Goal: Transaction & Acquisition: Purchase product/service

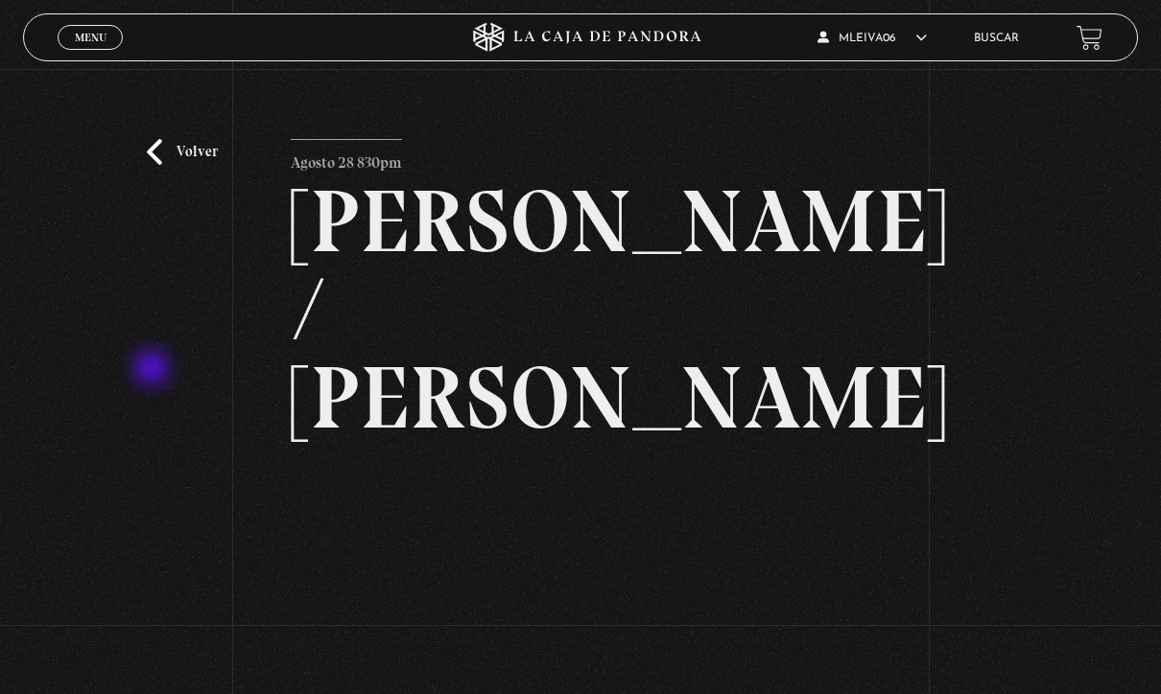
click at [144, 278] on div "Volver Agosto 28 830pm [PERSON_NAME] / [GEOGRAPHIC_DATA]" at bounding box center [580, 451] width 1161 height 765
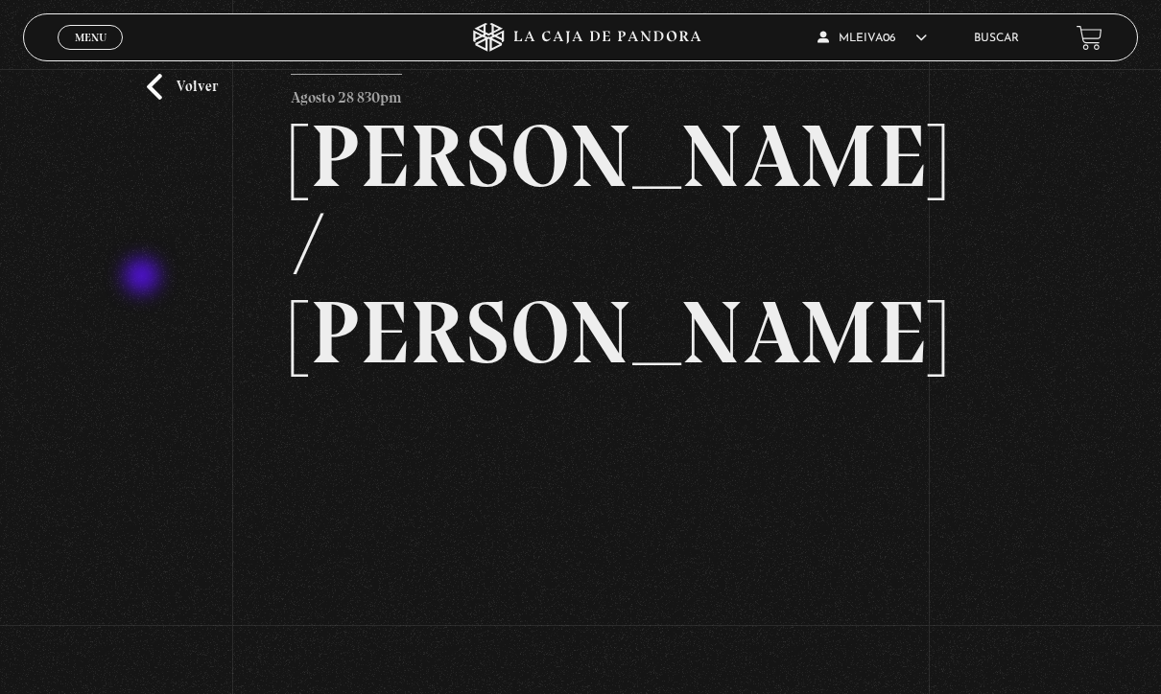
click at [161, 100] on link "Volver" at bounding box center [182, 87] width 71 height 26
click at [159, 100] on link "Volver" at bounding box center [182, 87] width 71 height 26
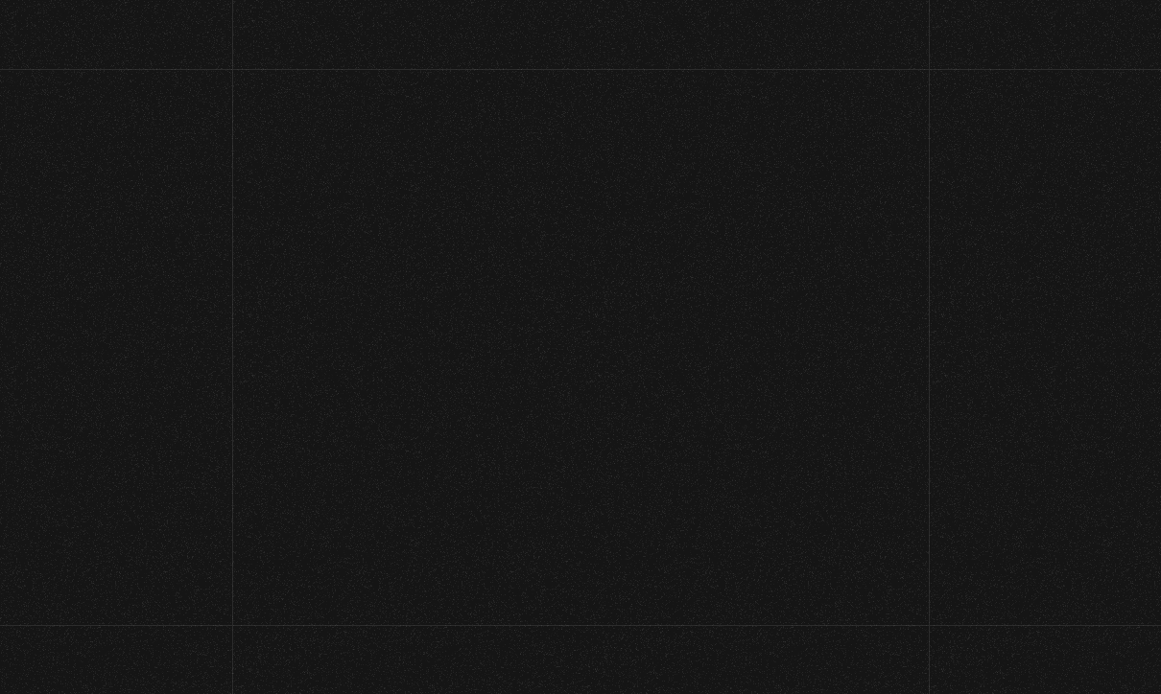
scroll to position [170, 0]
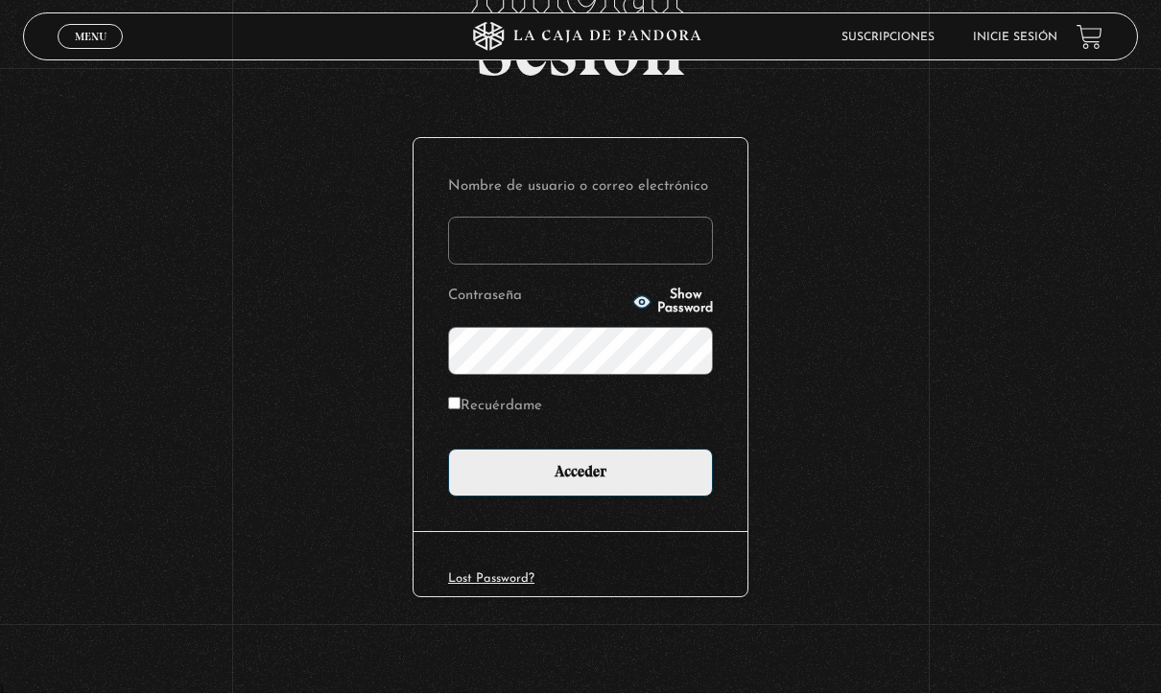
click at [658, 251] on input "Nombre de usuario o correo electrónico" at bounding box center [580, 242] width 265 height 48
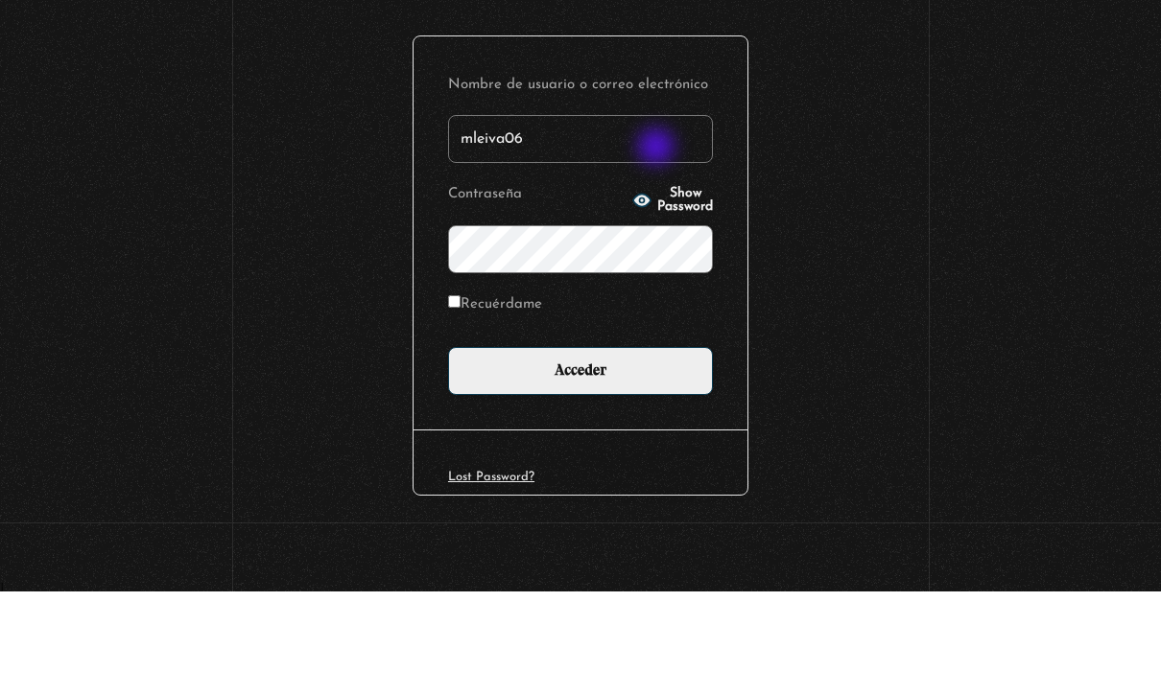
type input "mleiva06"
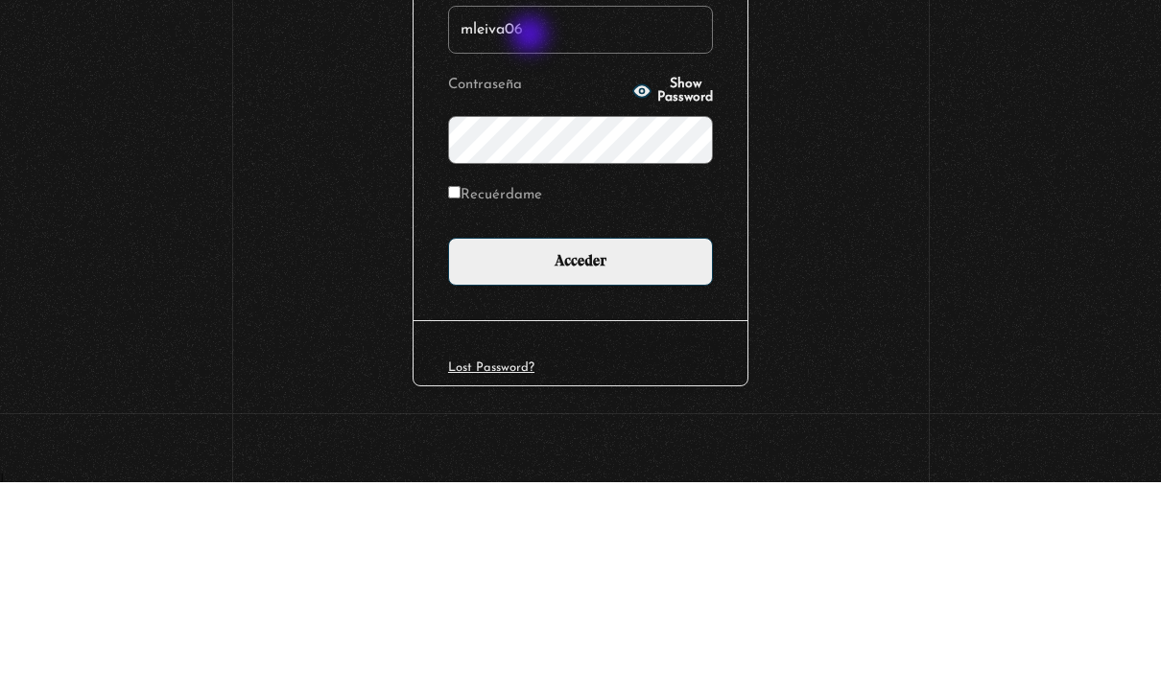
click at [626, 450] on input "Acceder" at bounding box center [580, 474] width 265 height 48
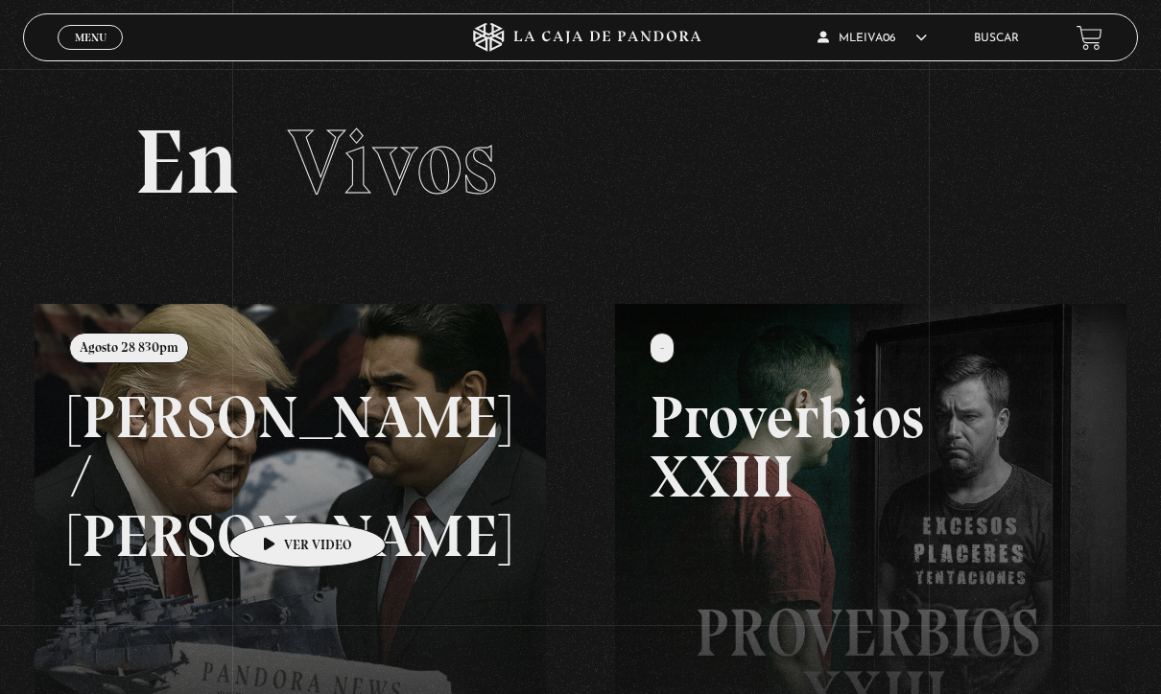
click at [277, 494] on link at bounding box center [615, 651] width 1161 height 694
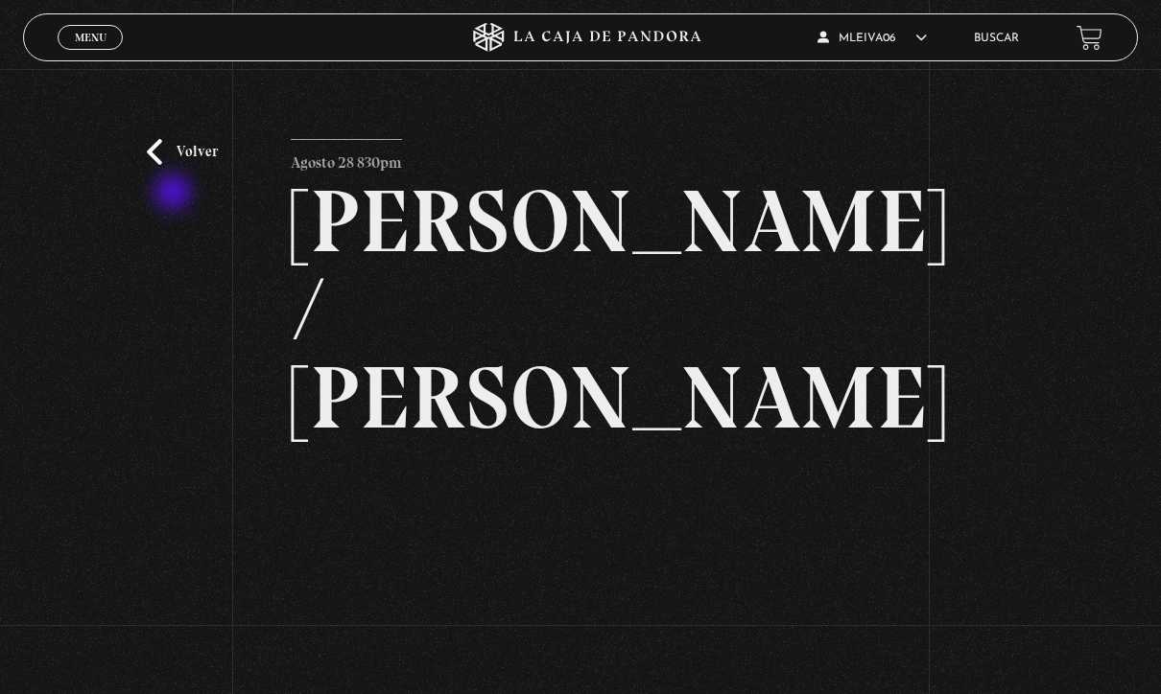
click at [177, 197] on div "Volver Agosto 28 830pm [PERSON_NAME] / [GEOGRAPHIC_DATA]" at bounding box center [580, 451] width 1161 height 765
click at [166, 165] on link "Volver" at bounding box center [182, 152] width 71 height 26
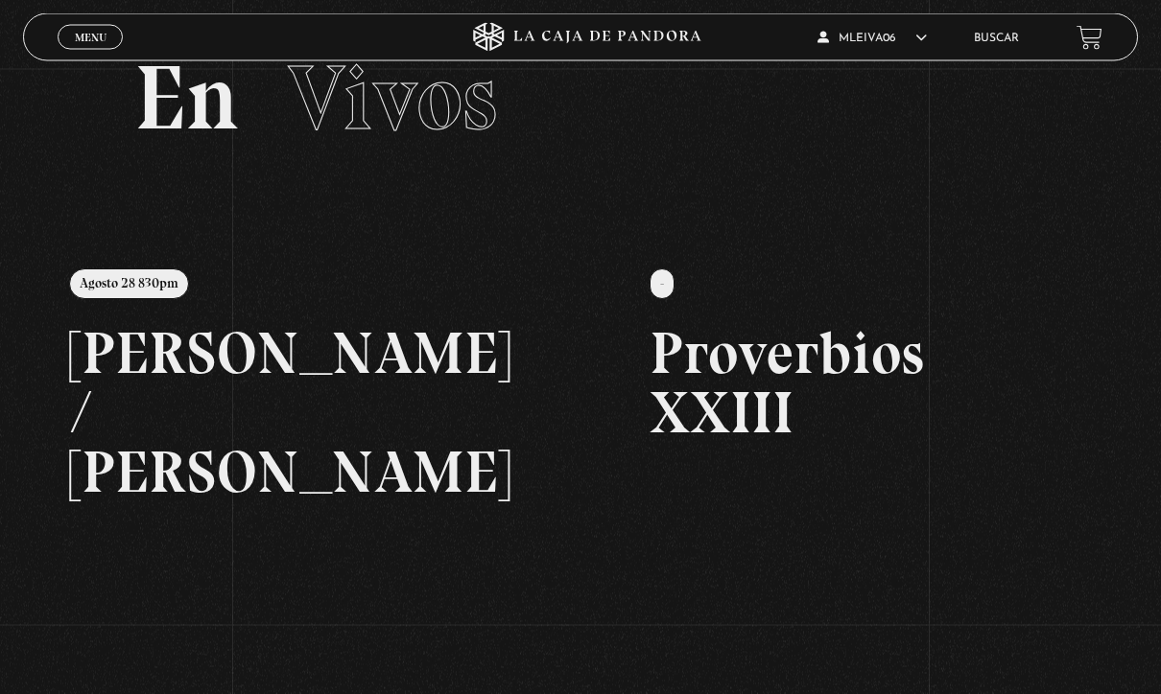
scroll to position [66, 0]
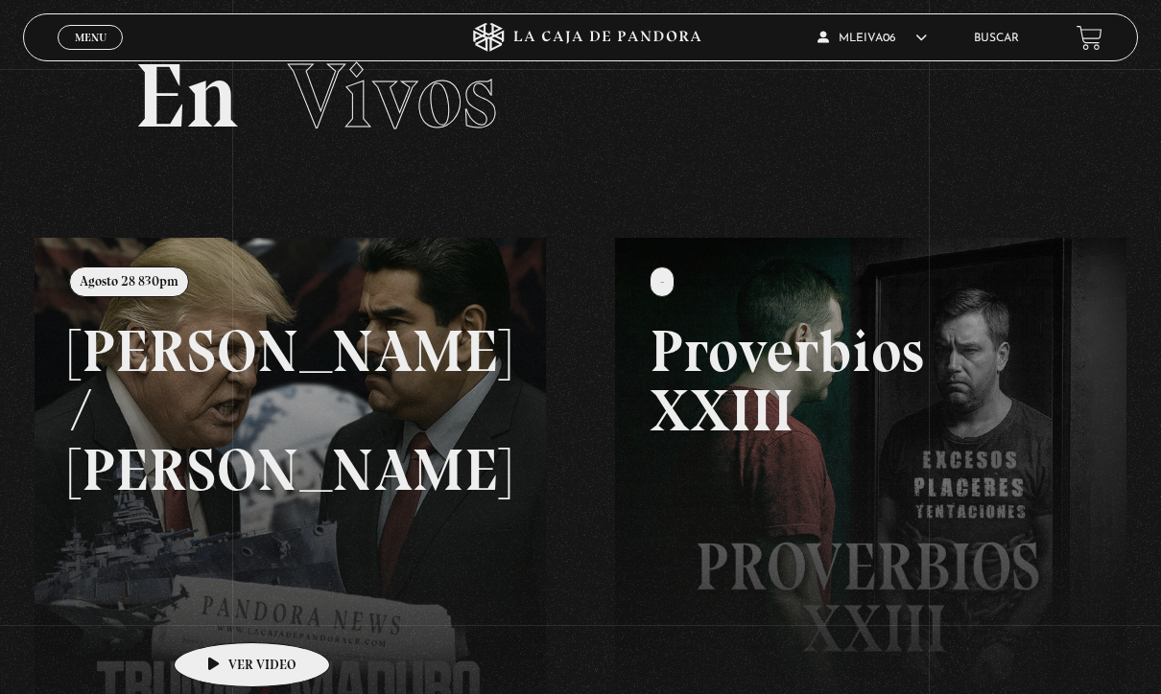
click at [223, 615] on link at bounding box center [615, 585] width 1161 height 694
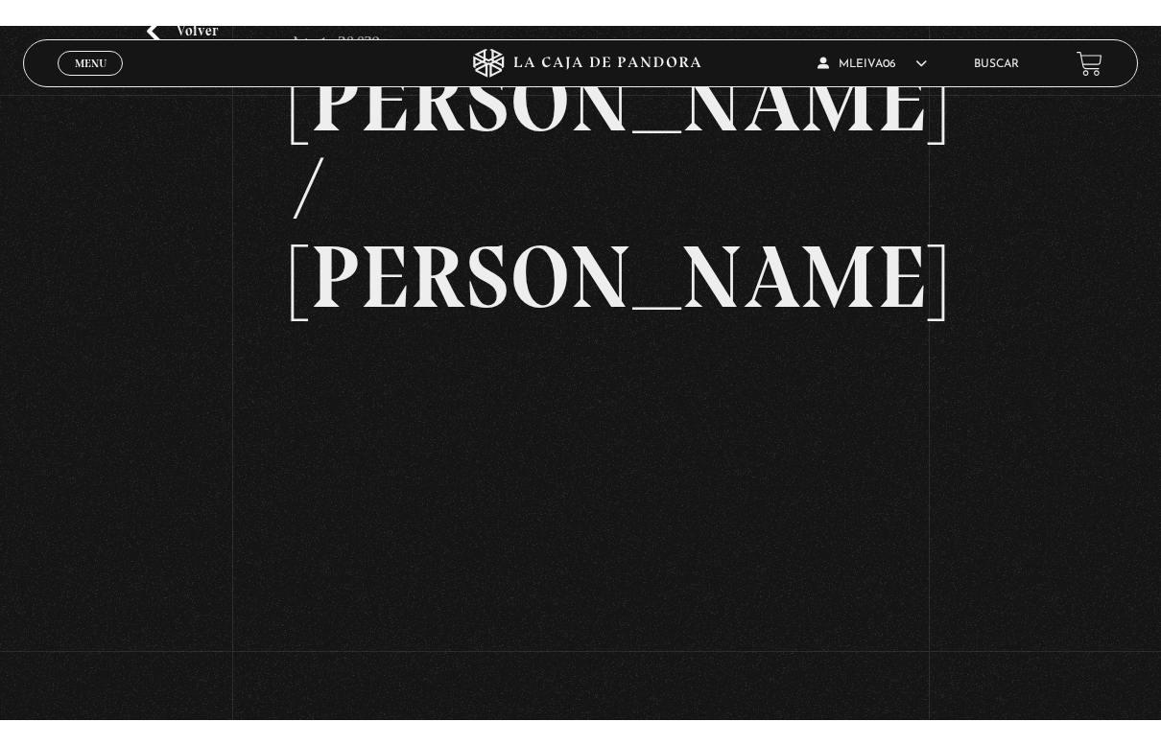
scroll to position [23, 0]
